Goal: Obtain resource: Obtain resource

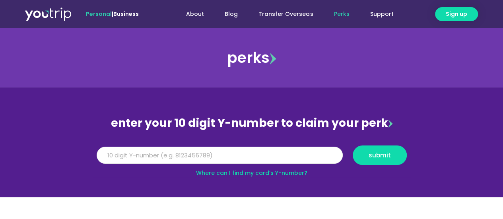
click at [200, 157] on input "Y Number" at bounding box center [220, 155] width 246 height 17
type input "5"
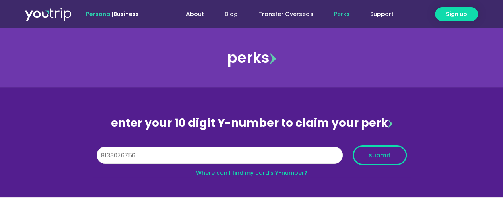
type input "8133076756"
click at [396, 158] on button "submit" at bounding box center [380, 155] width 54 height 19
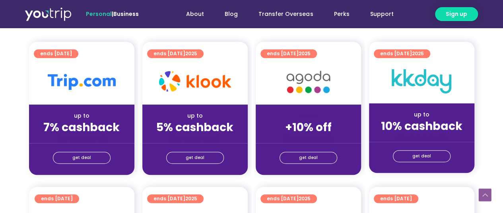
scroll to position [199, 0]
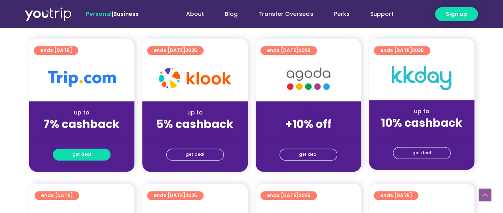
click at [87, 155] on span "get deal" at bounding box center [81, 154] width 19 height 11
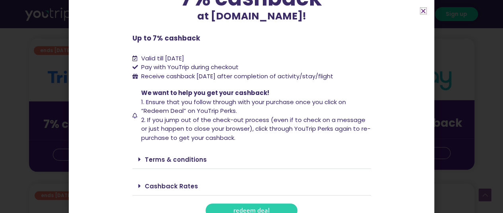
scroll to position [90, 0]
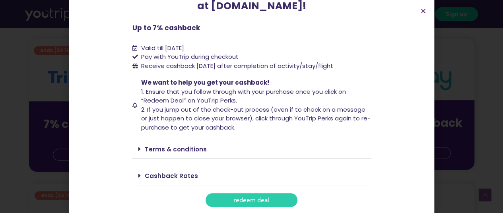
click at [264, 199] on span "redeem deal" at bounding box center [251, 200] width 36 height 6
